Goal: Information Seeking & Learning: Learn about a topic

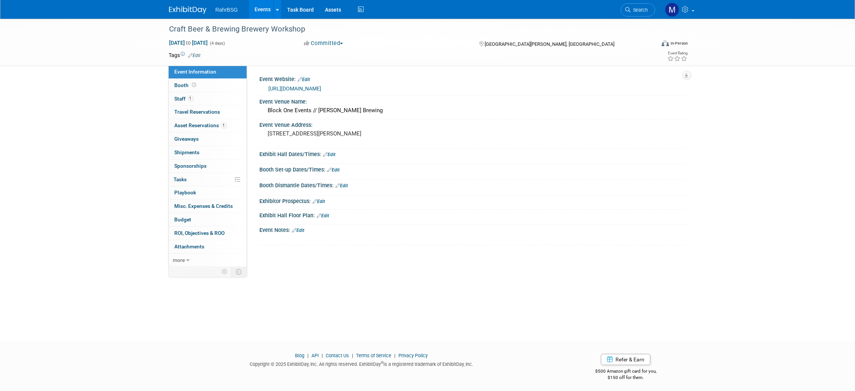
click at [199, 5] on link at bounding box center [192, 6] width 46 height 6
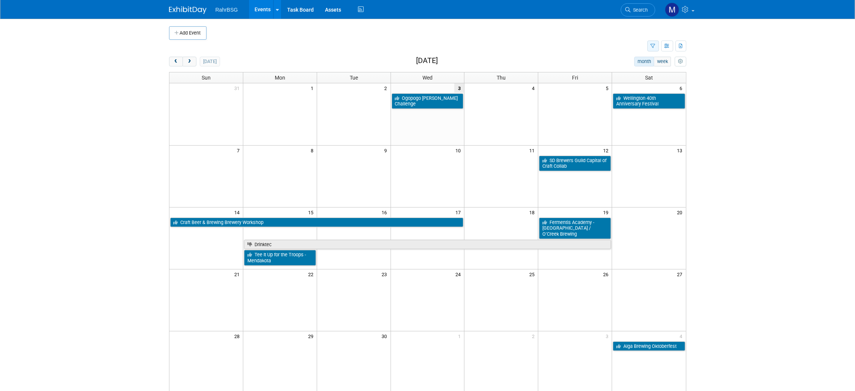
click at [648, 44] on button "button" at bounding box center [653, 45] width 12 height 11
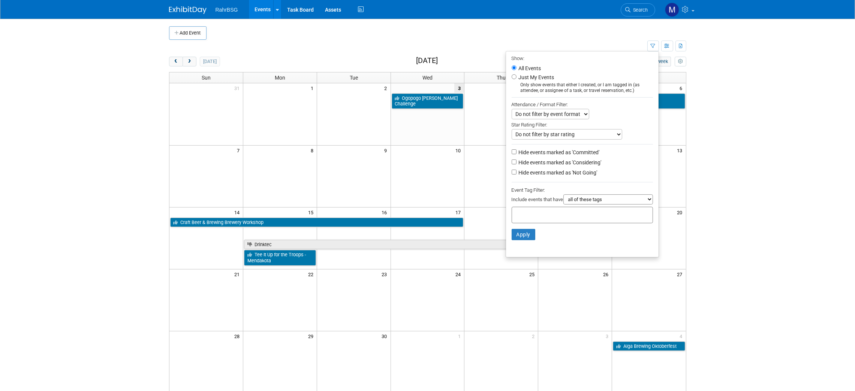
click at [593, 199] on select "all of these tags any one of these tags only and exactly these specific tags" at bounding box center [608, 199] width 90 height 10
click at [529, 206] on div "Include events that have all of these tags any one of these tags only and exact…" at bounding box center [582, 200] width 141 height 12
click at [521, 214] on input "text" at bounding box center [545, 213] width 60 height 7
click at [529, 243] on div "Canada" at bounding box center [535, 240] width 60 height 10
type input "Canada"
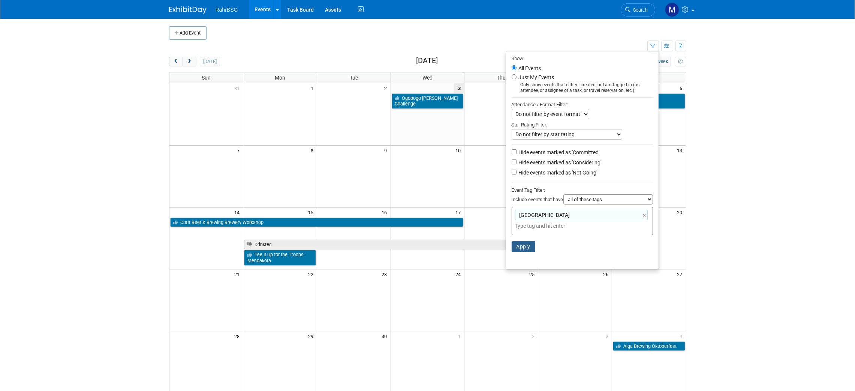
click at [522, 247] on button "Apply" at bounding box center [524, 246] width 24 height 11
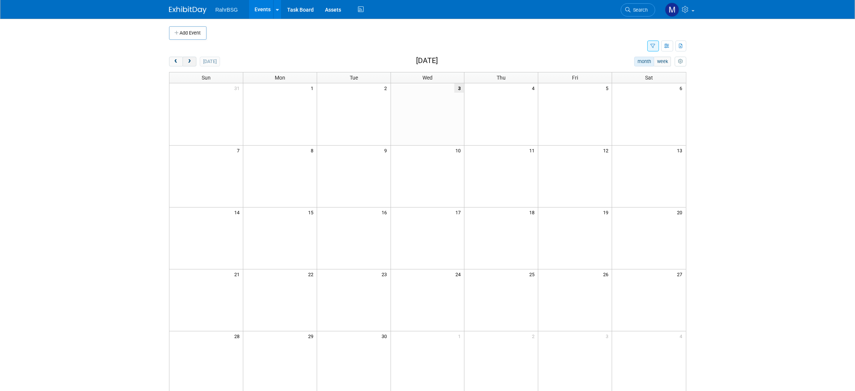
click at [188, 59] on span "next" at bounding box center [190, 61] width 6 height 5
click at [192, 63] on span "next" at bounding box center [190, 61] width 6 height 5
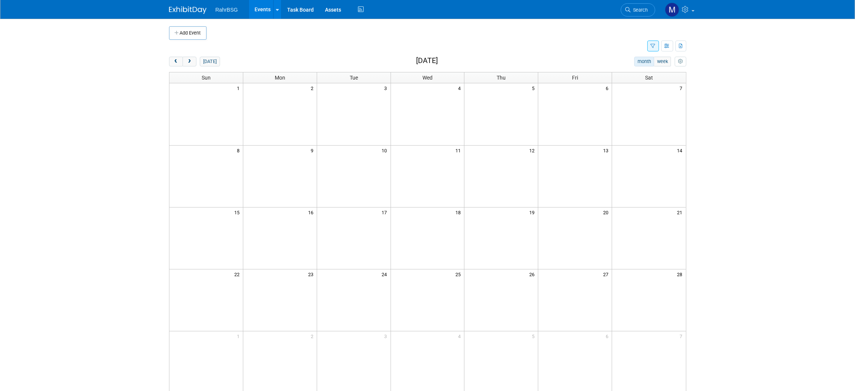
click at [656, 51] on button "button" at bounding box center [653, 45] width 12 height 11
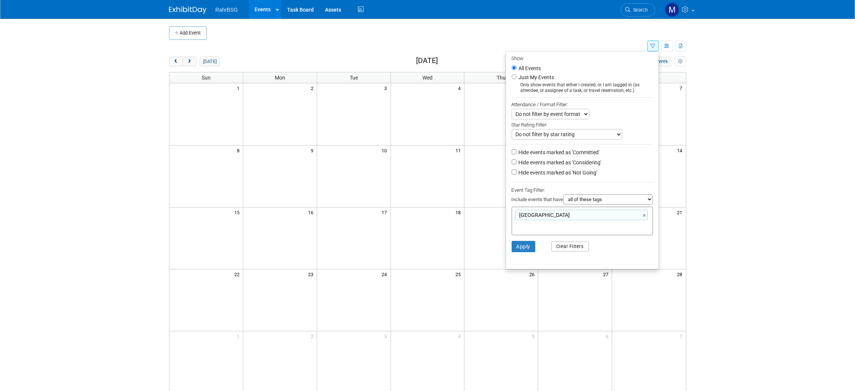
click at [551, 250] on button "Clear Filters" at bounding box center [569, 246] width 37 height 10
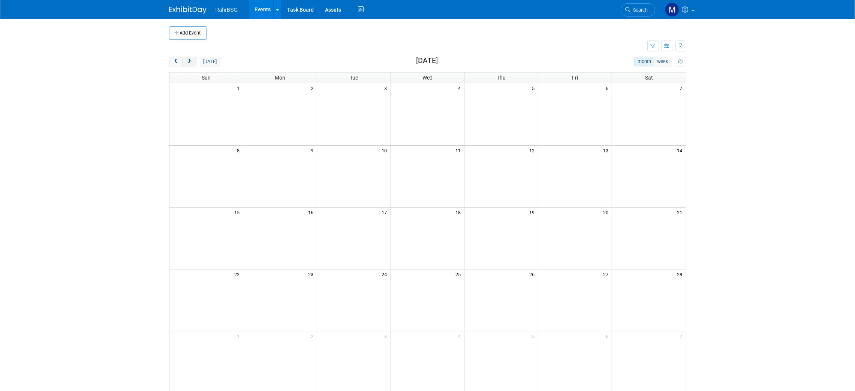
click at [182, 58] on button "prev" at bounding box center [176, 62] width 14 height 10
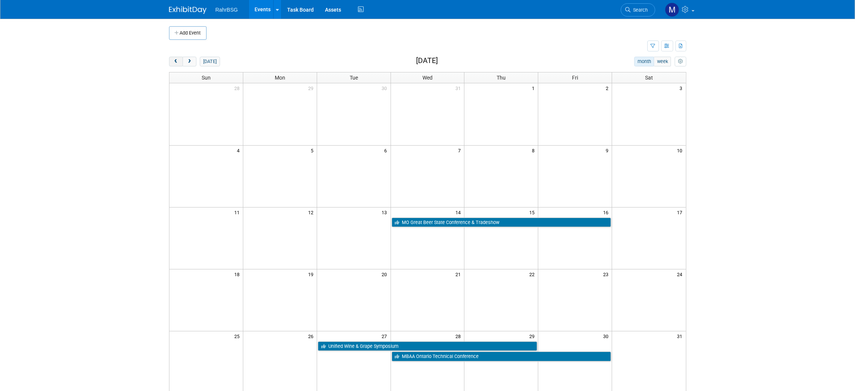
click at [180, 58] on button "prev" at bounding box center [176, 62] width 14 height 10
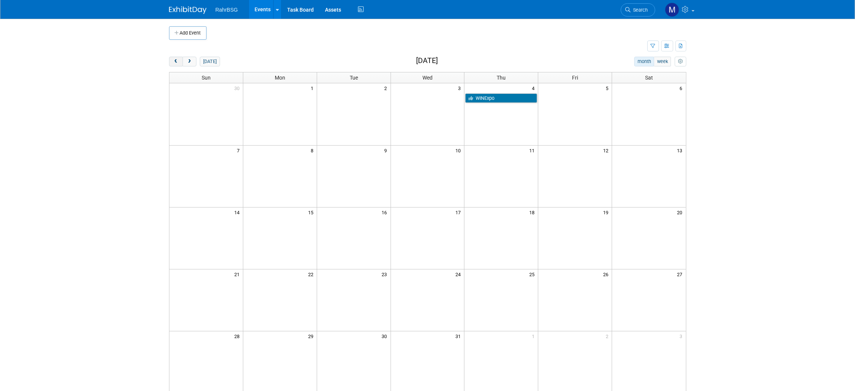
click at [176, 59] on span "prev" at bounding box center [176, 61] width 6 height 5
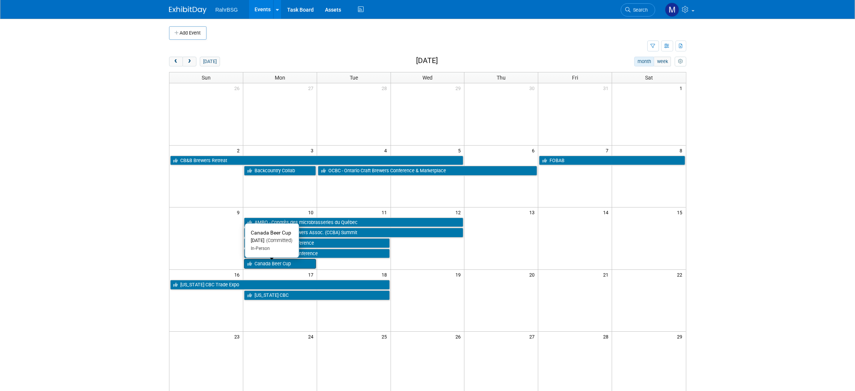
click at [307, 265] on link "Canada Beer Cup" at bounding box center [280, 264] width 72 height 10
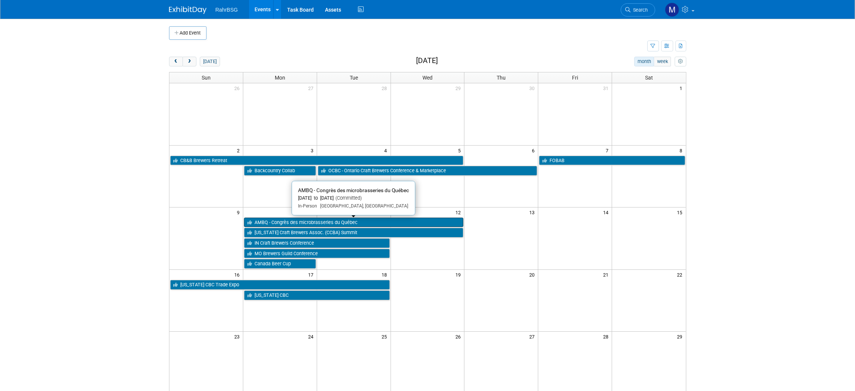
click at [417, 219] on link "AMBQ - Congrès des microbrasseries du Québec" at bounding box center [354, 222] width 220 height 10
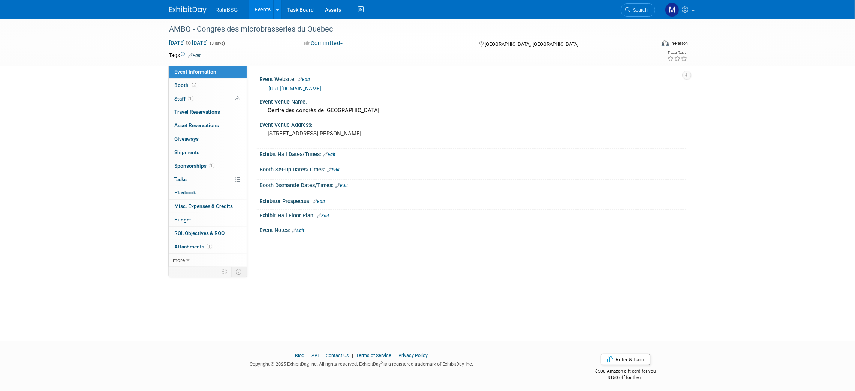
click at [202, 10] on img at bounding box center [187, 9] width 37 height 7
